Goal: Information Seeking & Learning: Stay updated

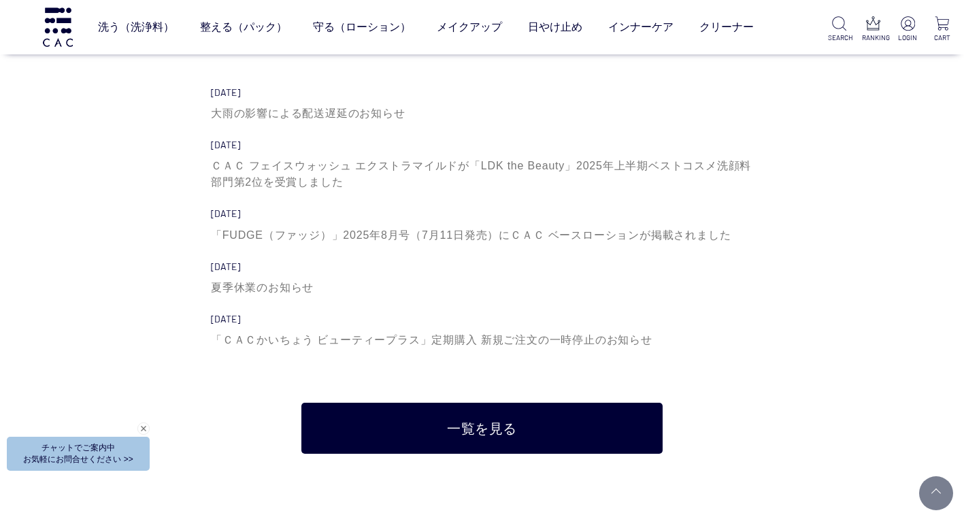
scroll to position [4083, 0]
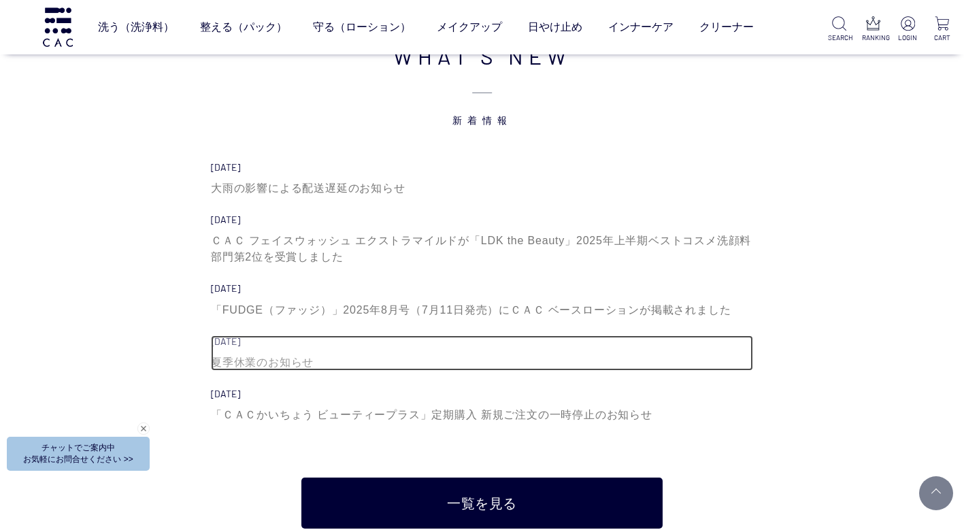
click at [277, 361] on div "夏季休業のお知らせ" at bounding box center [482, 363] width 542 height 16
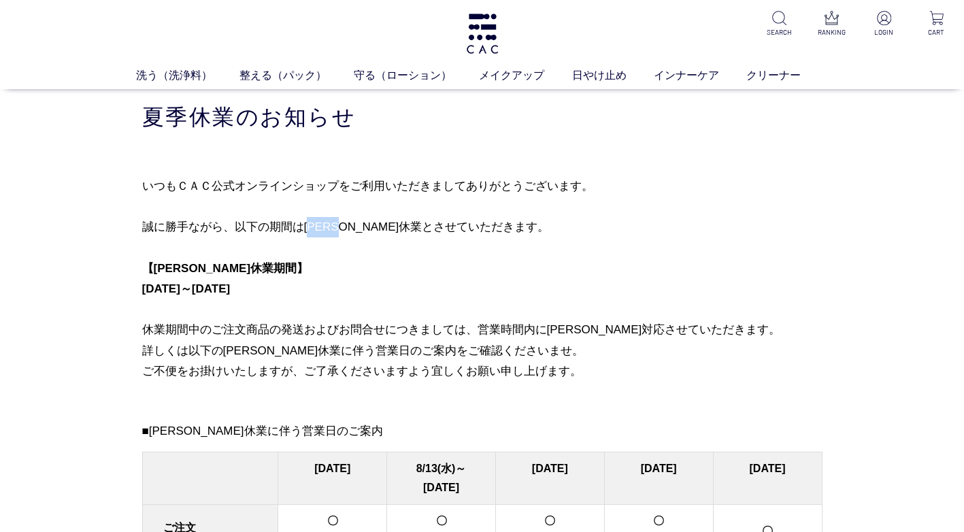
drag, startPoint x: 312, startPoint y: 227, endPoint x: 338, endPoint y: 227, distance: 25.9
click at [338, 227] on p "いつもＣＡＣ公式オンラインショップをご利用いただきましてありがとうございます。 [PERSON_NAME]勝手ながら、以下の期間は[PERSON_NAME]休…" at bounding box center [482, 280] width 680 height 208
drag, startPoint x: 361, startPoint y: 114, endPoint x: 290, endPoint y: 105, distance: 71.3
click at [291, 114] on h1 "夏季休業のお知らせ" at bounding box center [482, 117] width 680 height 29
drag, startPoint x: 888, startPoint y: 248, endPoint x: 455, endPoint y: 361, distance: 447.1
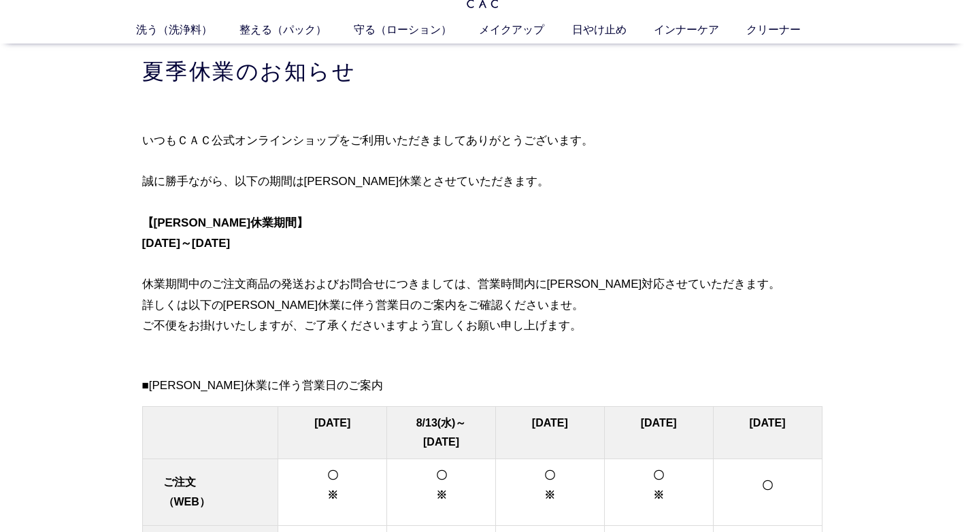
scroll to position [68, 0]
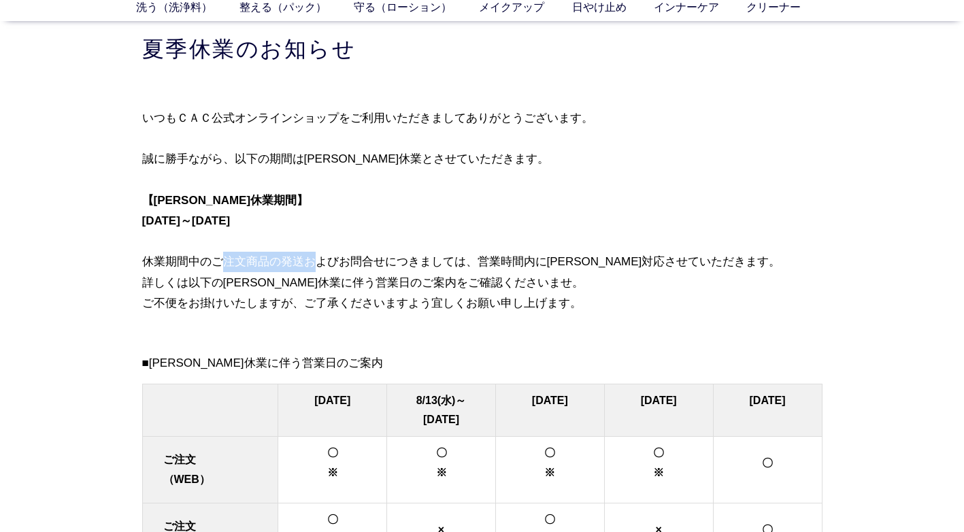
drag, startPoint x: 212, startPoint y: 259, endPoint x: 301, endPoint y: 259, distance: 88.5
click at [301, 259] on p "いつもＣＡＣ公式オンラインショップをご利用いただきましてありがとうございます。 [PERSON_NAME]勝手ながら、以下の期間は[PERSON_NAME]休…" at bounding box center [482, 212] width 680 height 208
copy p "ご注文商品の発送"
drag, startPoint x: 64, startPoint y: 305, endPoint x: 429, endPoint y: 346, distance: 367.7
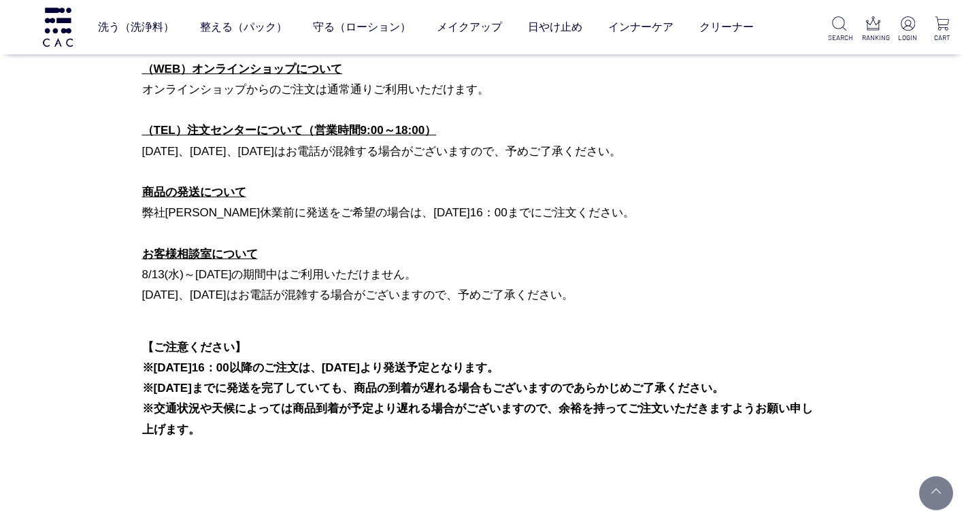
scroll to position [272, 0]
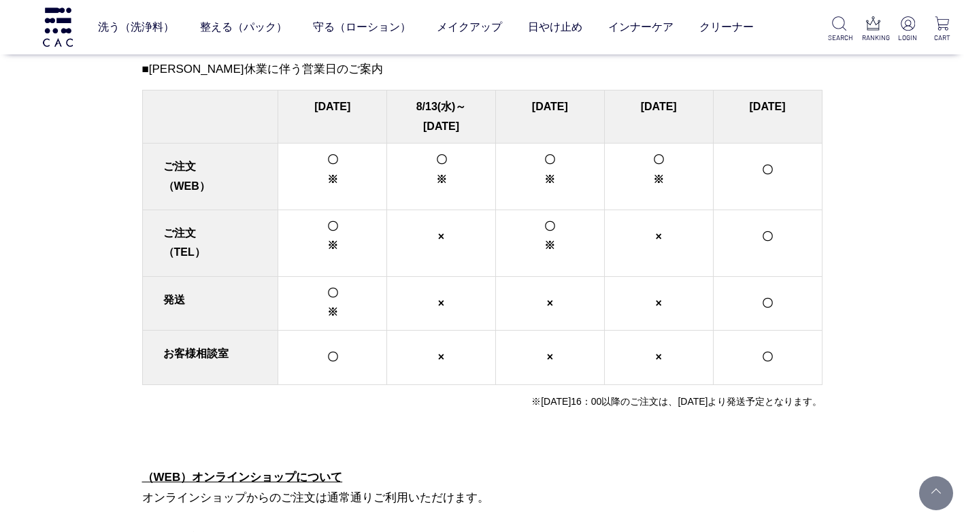
drag, startPoint x: 24, startPoint y: 185, endPoint x: 78, endPoint y: 42, distance: 152.7
click at [24, 185] on div "買い物かご 買い物かご内の商品 買い物かごは空です... カテゴリから探す 商品一覧 ジャンルから探す 限定品 [PERSON_NAME]休業のお知らせ いつ…" at bounding box center [482, 293] width 964 height 1130
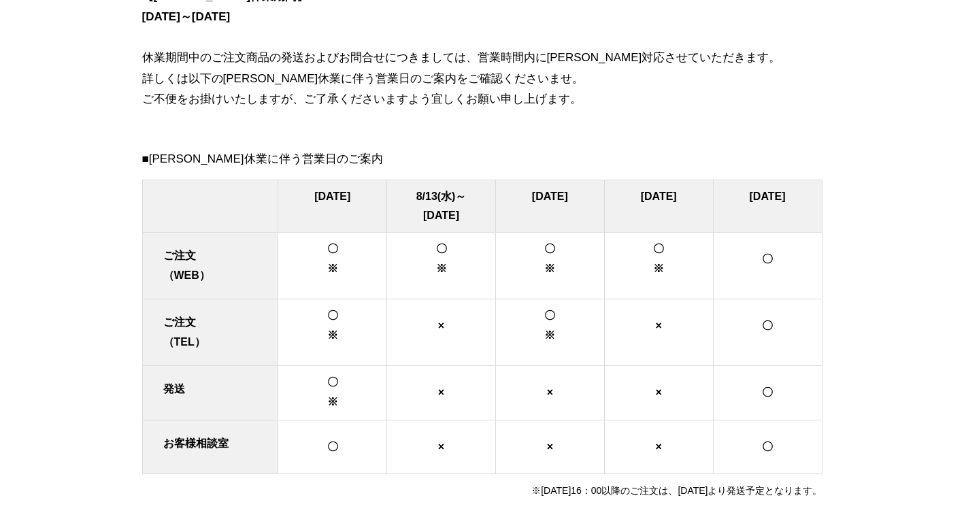
scroll to position [0, 0]
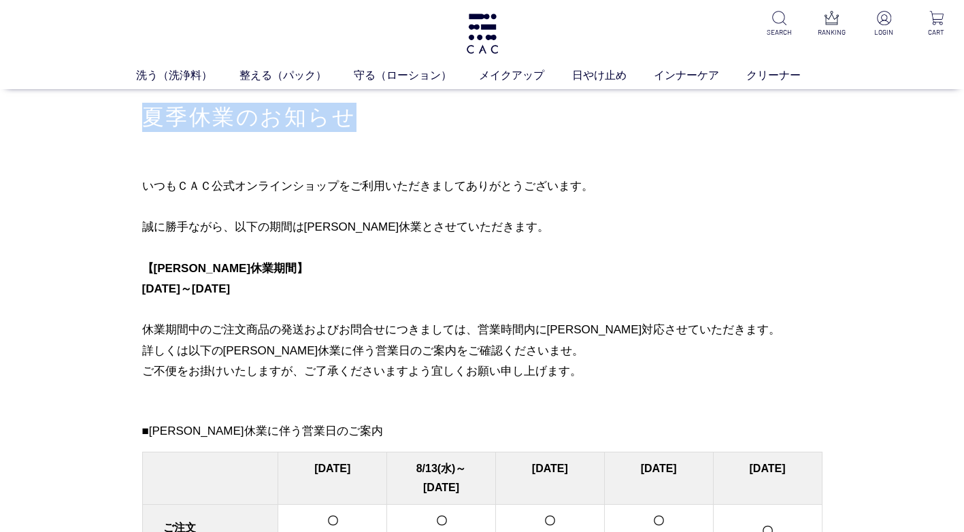
drag, startPoint x: 135, startPoint y: 116, endPoint x: 352, endPoint y: 114, distance: 217.1
copy h1 "夏季休業のお知らせ"
